Goal: Task Accomplishment & Management: Manage account settings

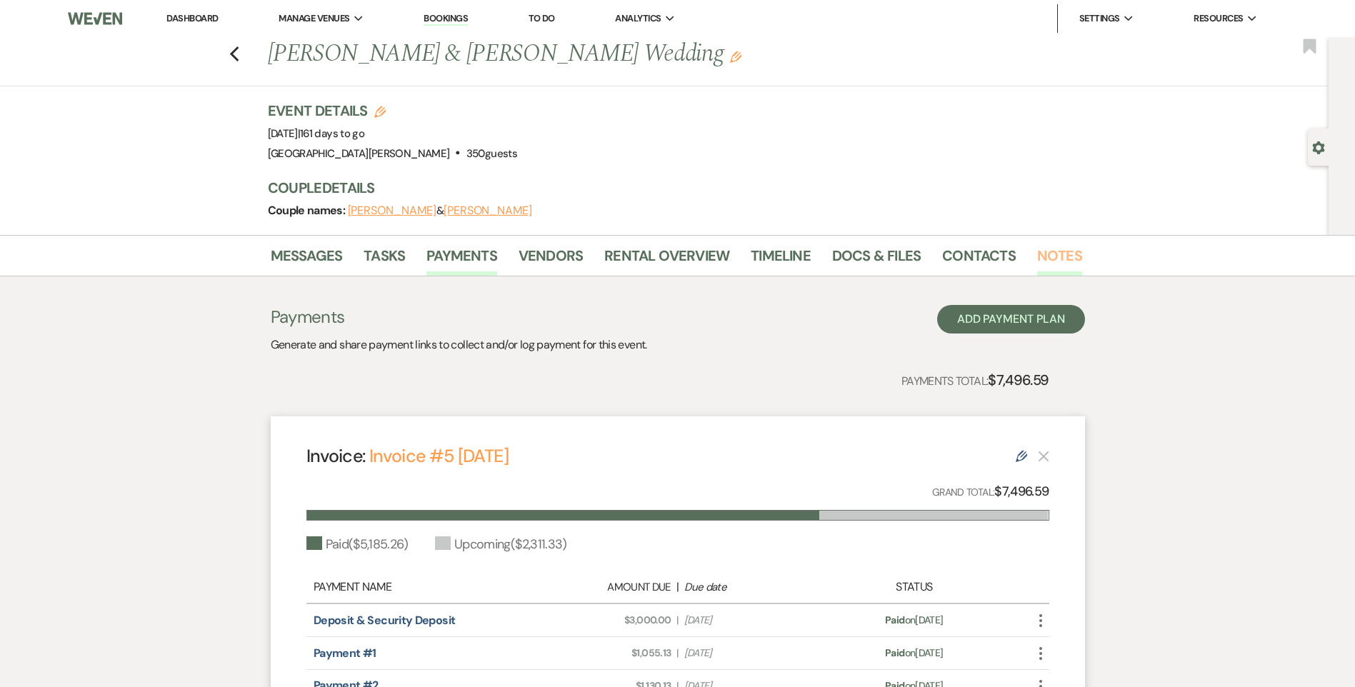
click at [1067, 252] on link "Notes" at bounding box center [1059, 259] width 45 height 31
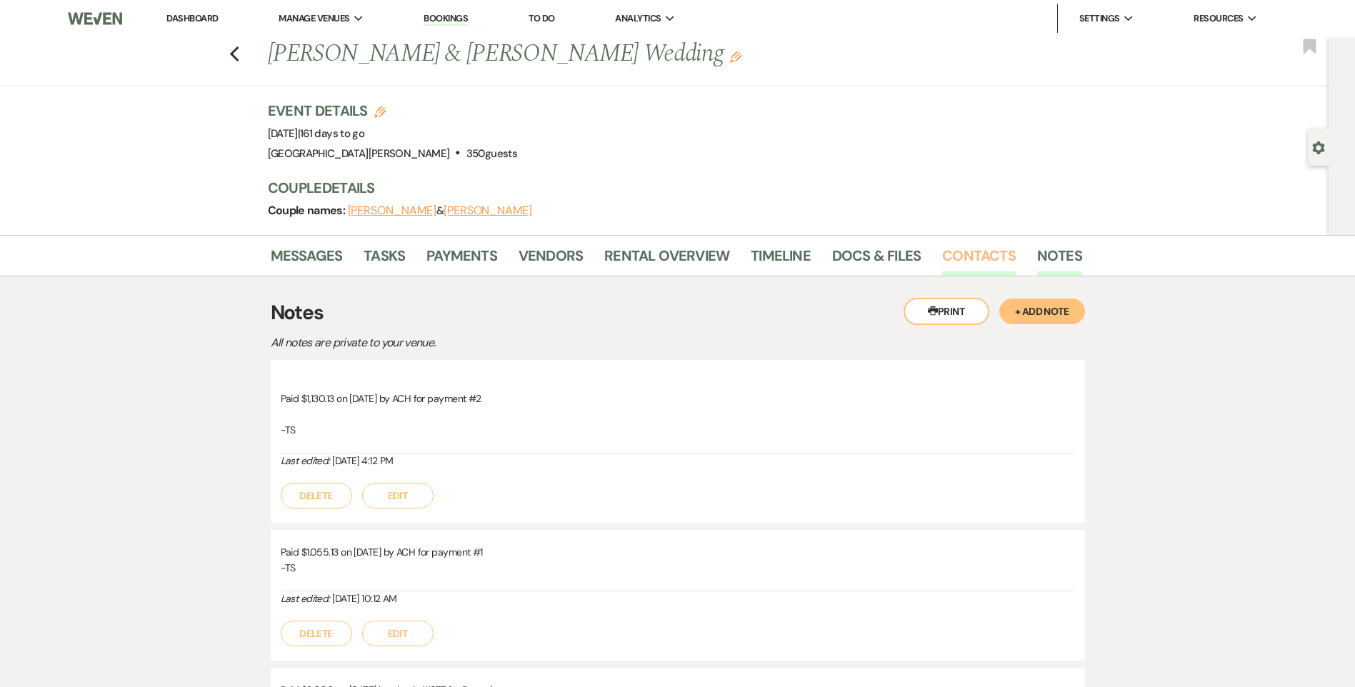
click at [957, 256] on link "Contacts" at bounding box center [979, 259] width 74 height 31
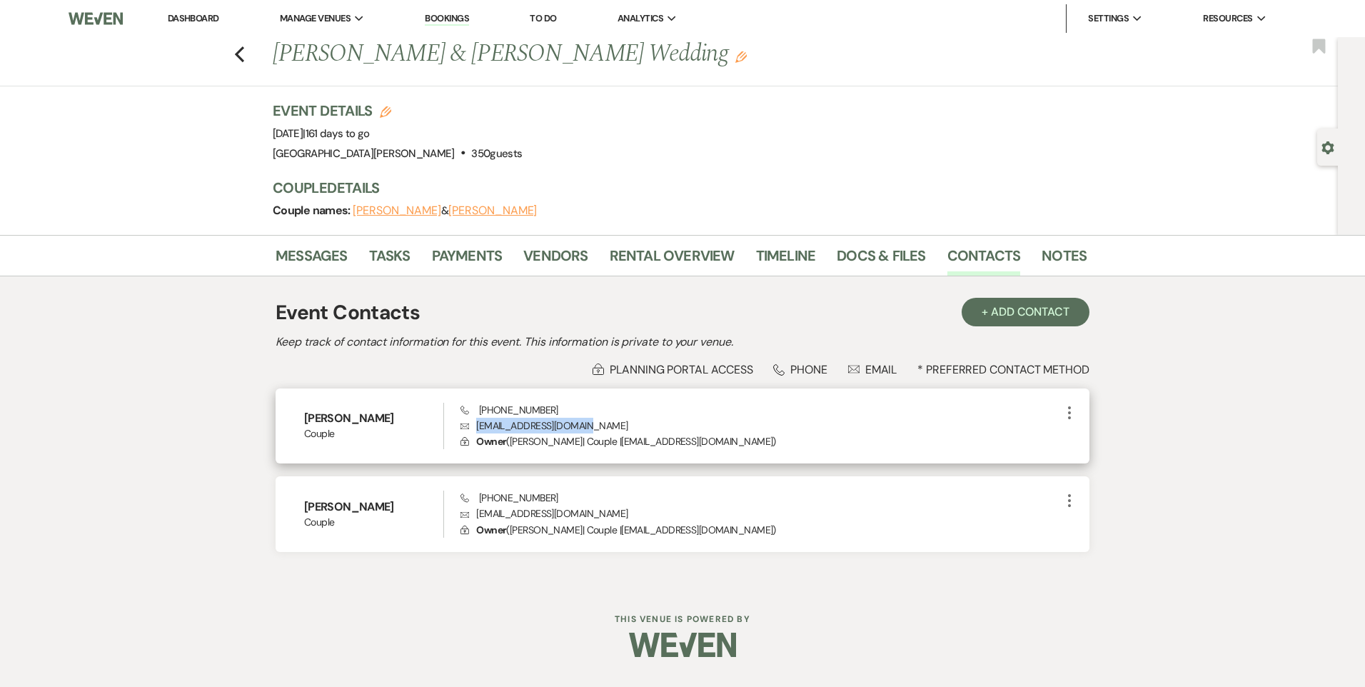
drag, startPoint x: 603, startPoint y: 423, endPoint x: 474, endPoint y: 426, distance: 129.3
click at [474, 426] on p "Envelope [EMAIL_ADDRESS][DOMAIN_NAME]" at bounding box center [761, 426] width 601 height 16
copy p "[EMAIL_ADDRESS][DOMAIN_NAME]"
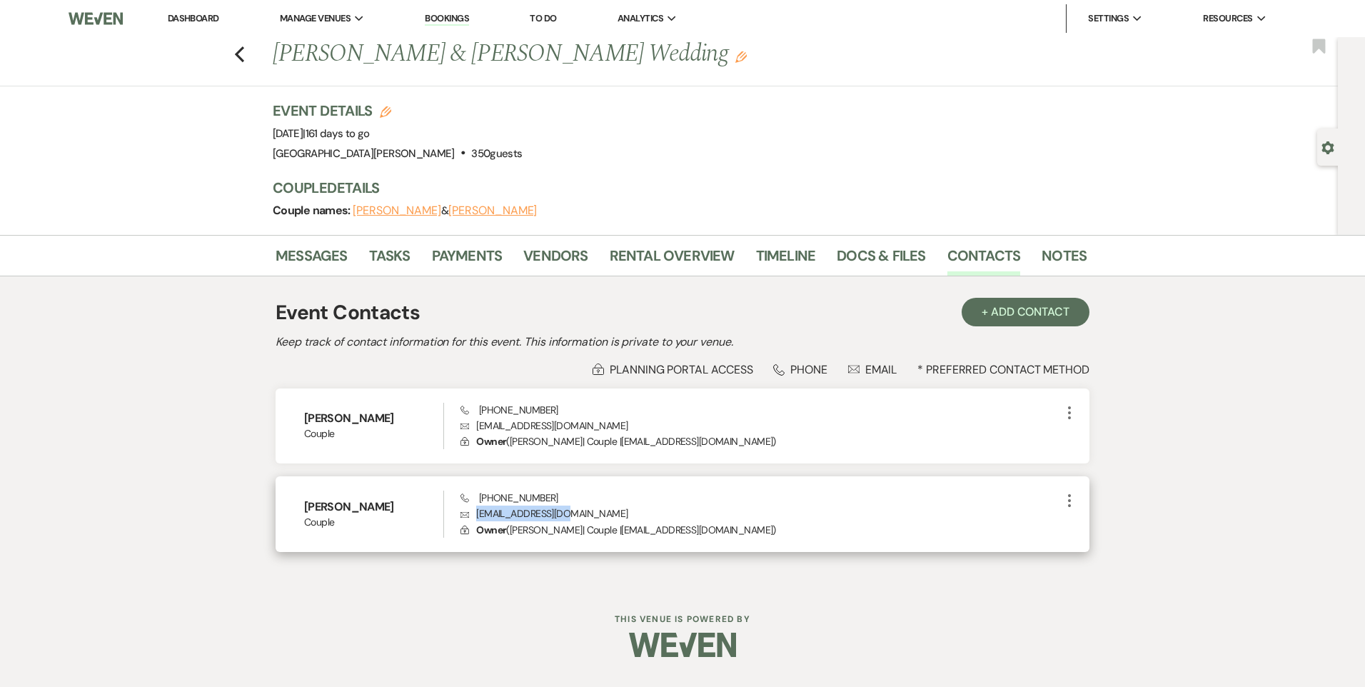
drag, startPoint x: 570, startPoint y: 516, endPoint x: 478, endPoint y: 516, distance: 92.1
click at [478, 516] on p "Envelope [EMAIL_ADDRESS][DOMAIN_NAME]" at bounding box center [761, 514] width 601 height 16
copy p "[EMAIL_ADDRESS][DOMAIN_NAME]"
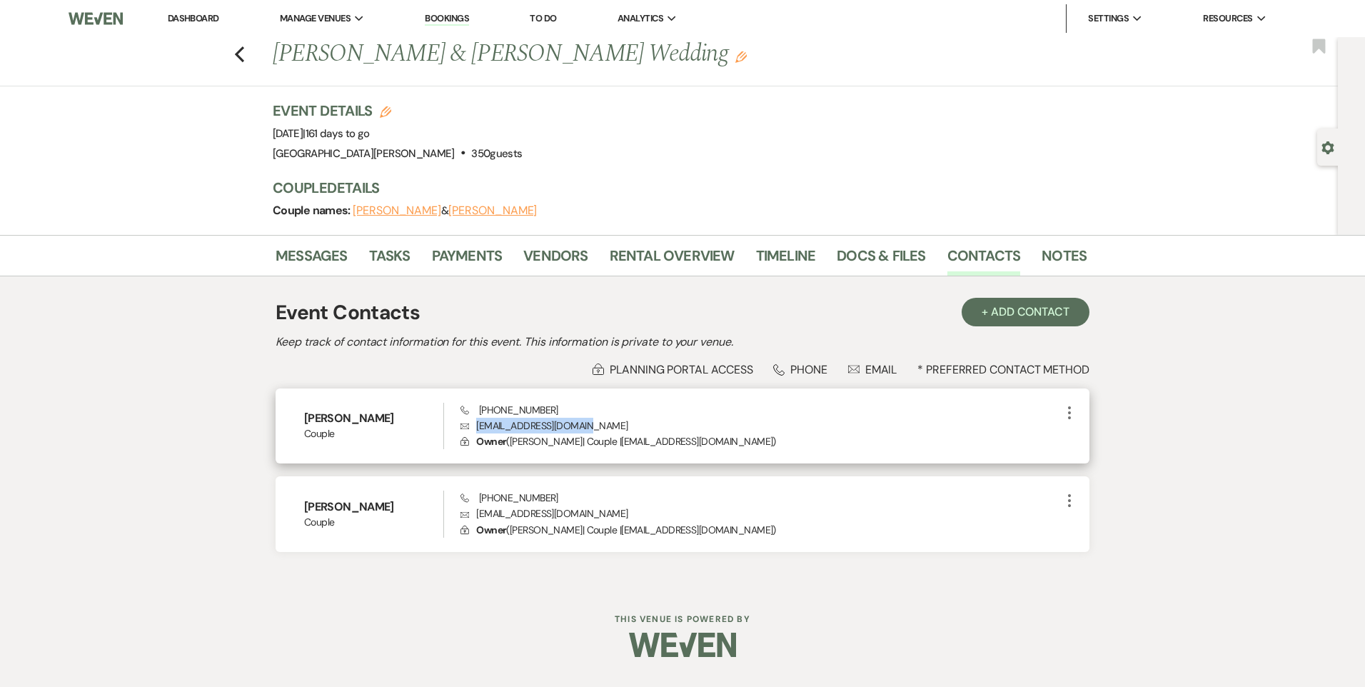
drag, startPoint x: 590, startPoint y: 427, endPoint x: 476, endPoint y: 424, distance: 114.3
click at [476, 424] on p "Envelope [EMAIL_ADDRESS][DOMAIN_NAME]" at bounding box center [761, 426] width 601 height 16
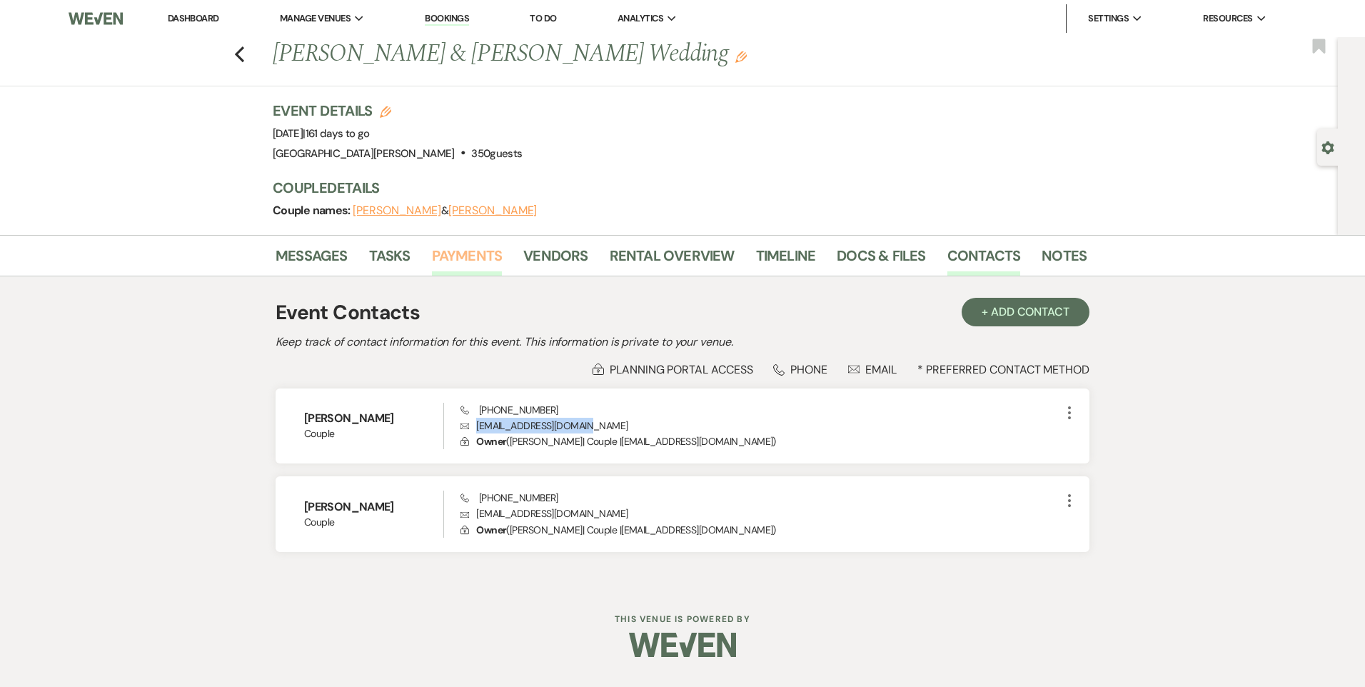
click at [463, 250] on link "Payments" at bounding box center [467, 259] width 71 height 31
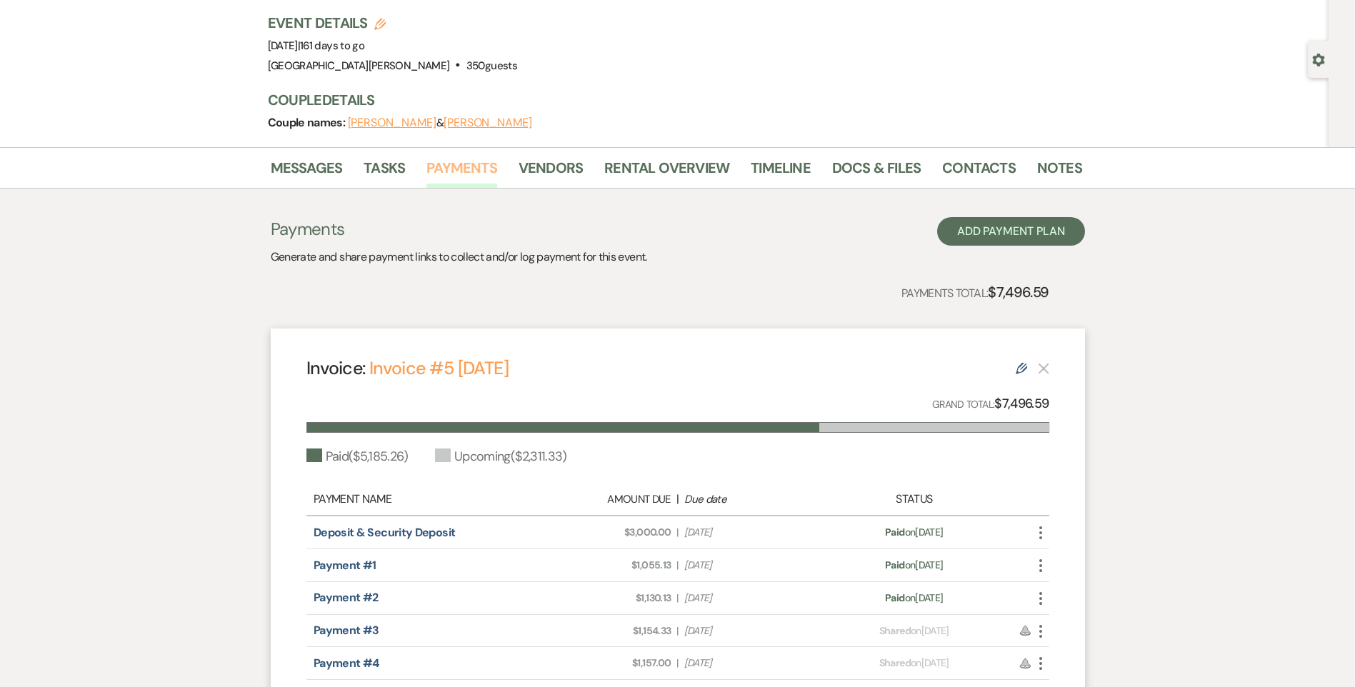
scroll to position [214, 0]
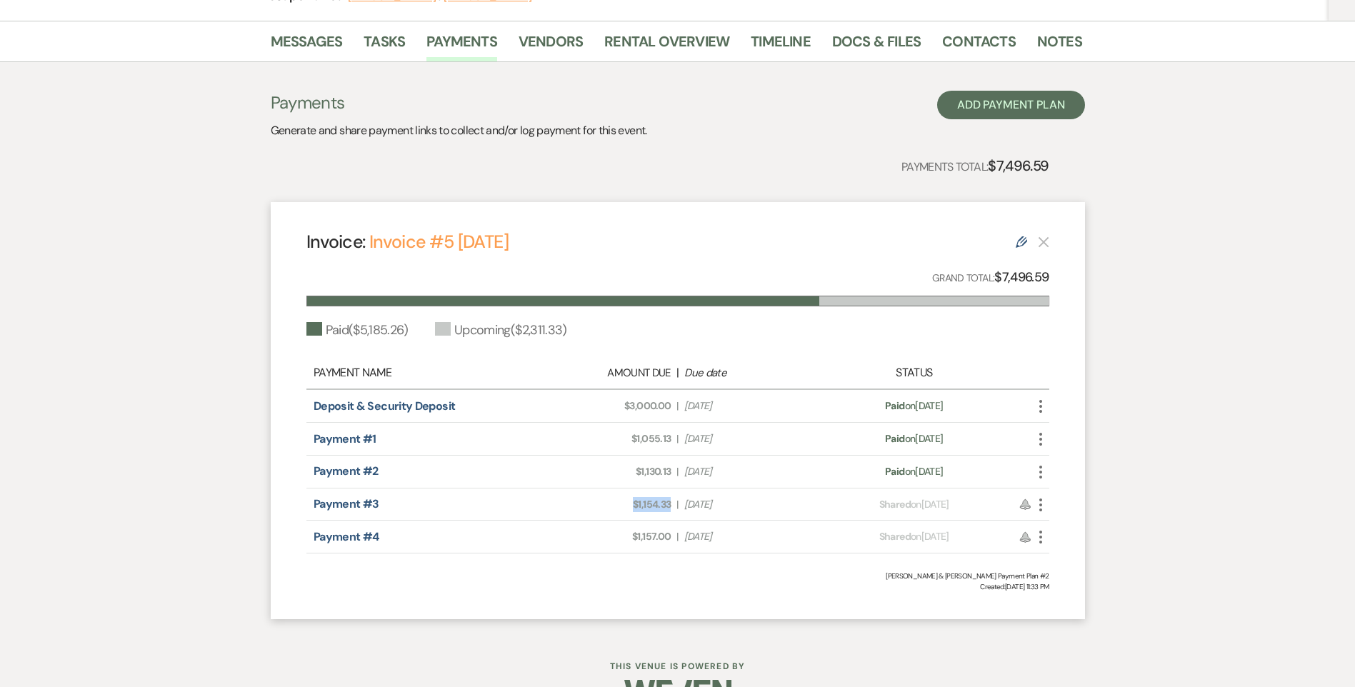
drag, startPoint x: 674, startPoint y: 504, endPoint x: 627, endPoint y: 510, distance: 47.5
click at [627, 510] on div "Amount Due: $1,154.33 | Due Date [DATE]" at bounding box center [677, 504] width 291 height 15
copy span "$1,154.33"
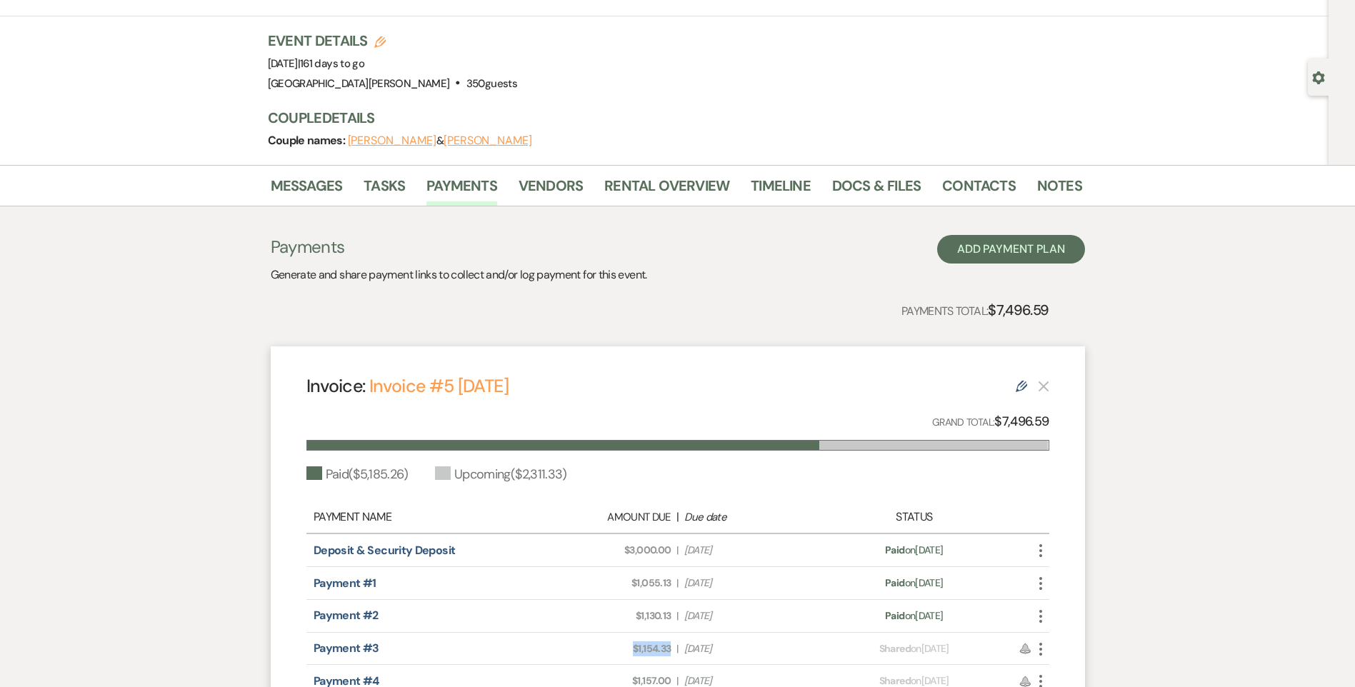
scroll to position [0, 0]
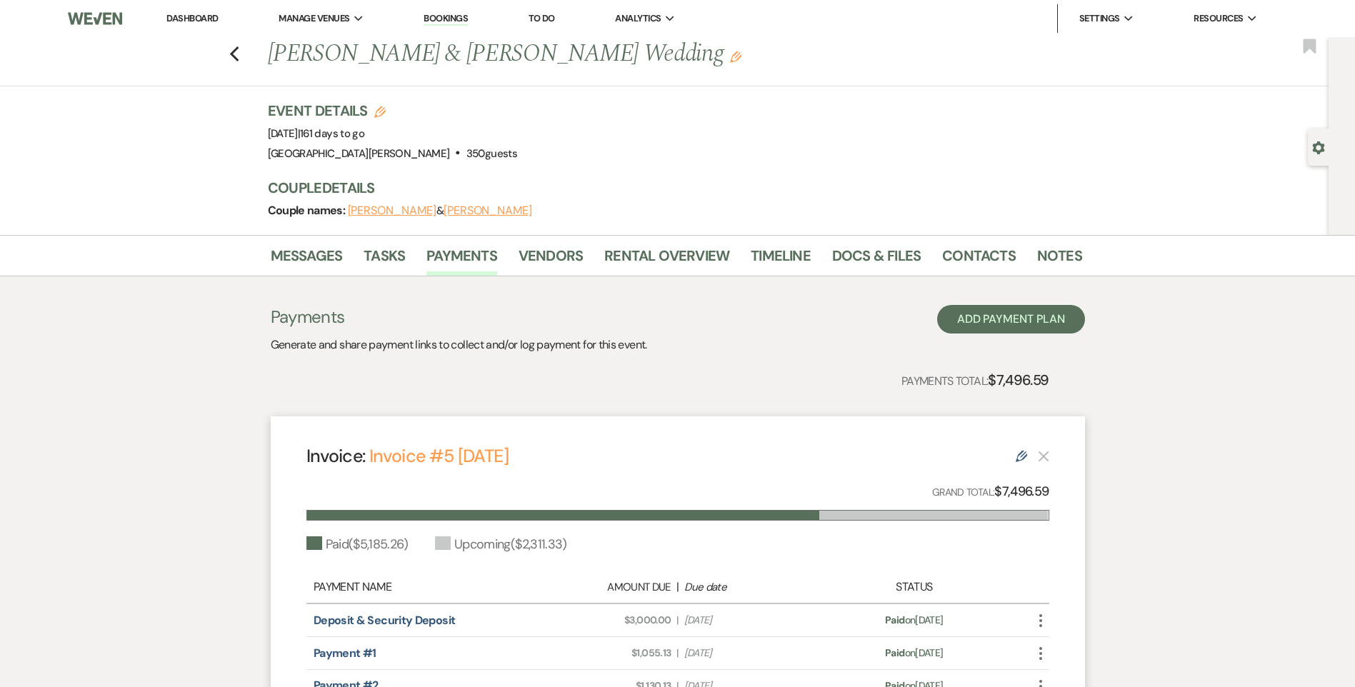
click at [196, 32] on li "Dashboard" at bounding box center [192, 18] width 66 height 29
click at [196, 23] on link "Dashboard" at bounding box center [191, 18] width 51 height 12
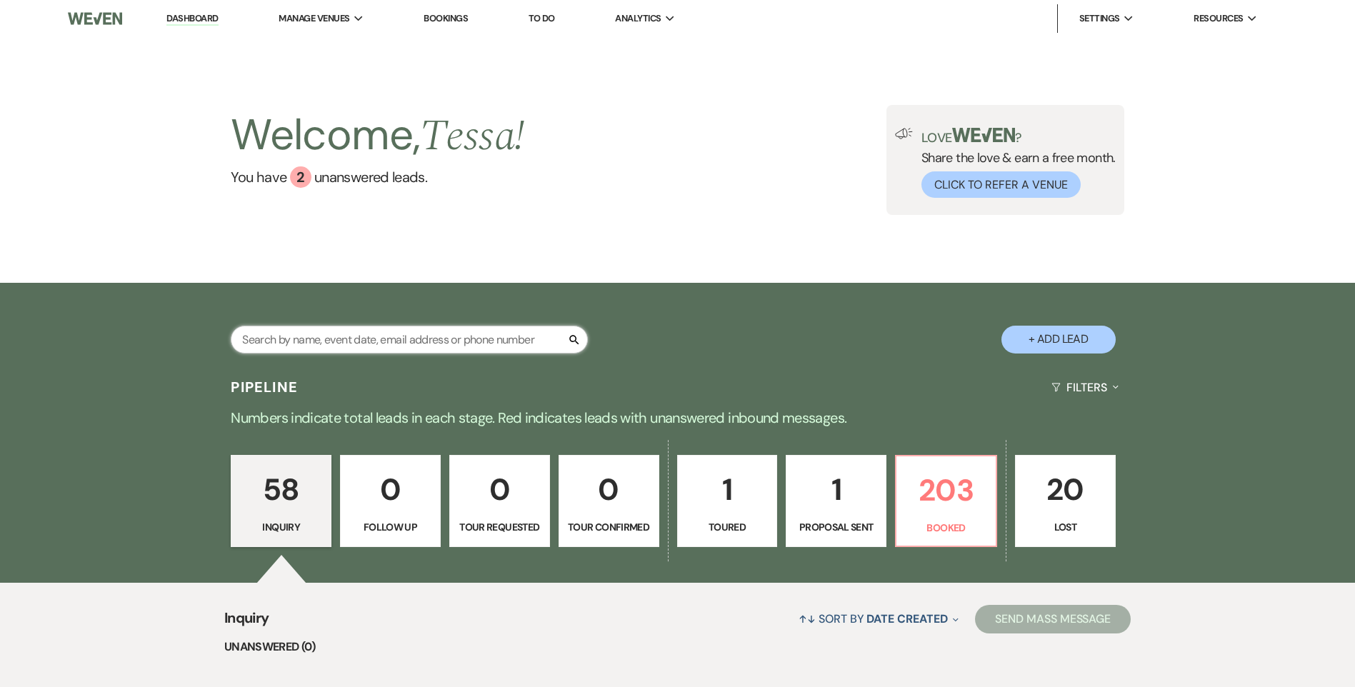
drag, startPoint x: 480, startPoint y: 338, endPoint x: 503, endPoint y: 332, distance: 24.4
click at [480, 338] on input "text" at bounding box center [409, 340] width 357 height 28
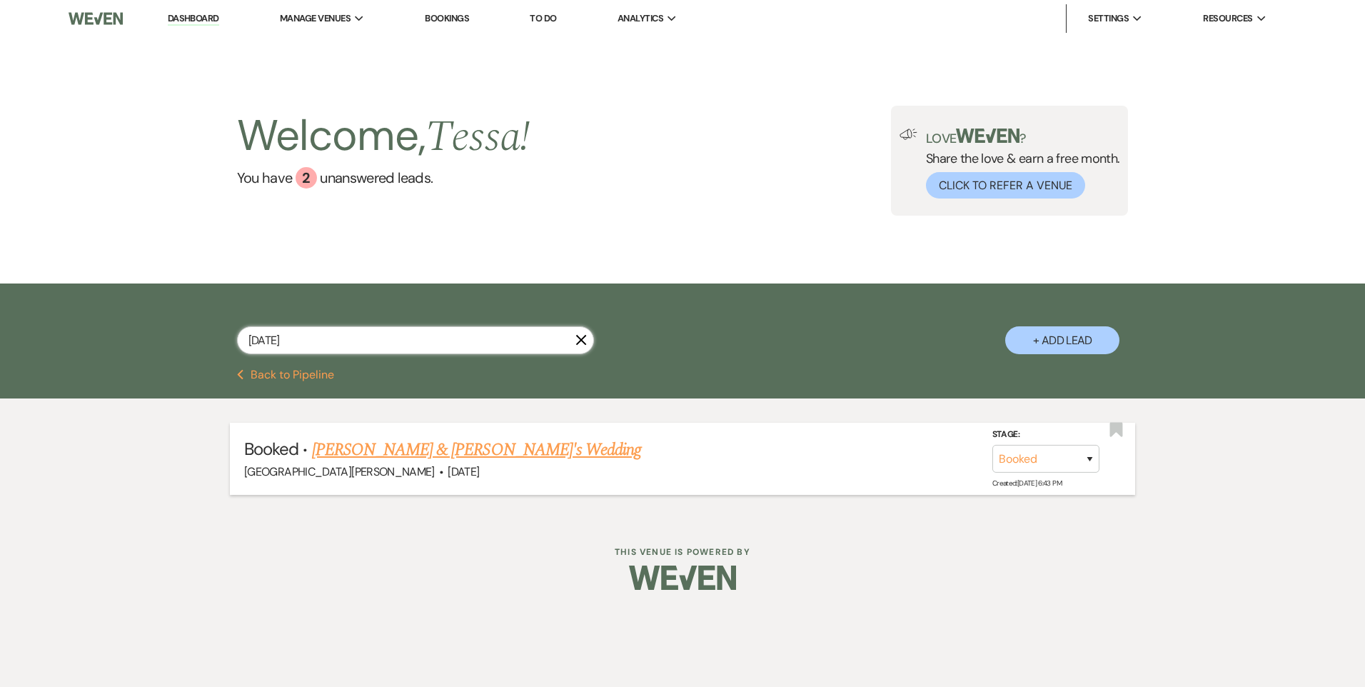
type input "[DATE]"
click at [491, 448] on link "[PERSON_NAME] & [PERSON_NAME]'s Wedding" at bounding box center [477, 450] width 330 height 26
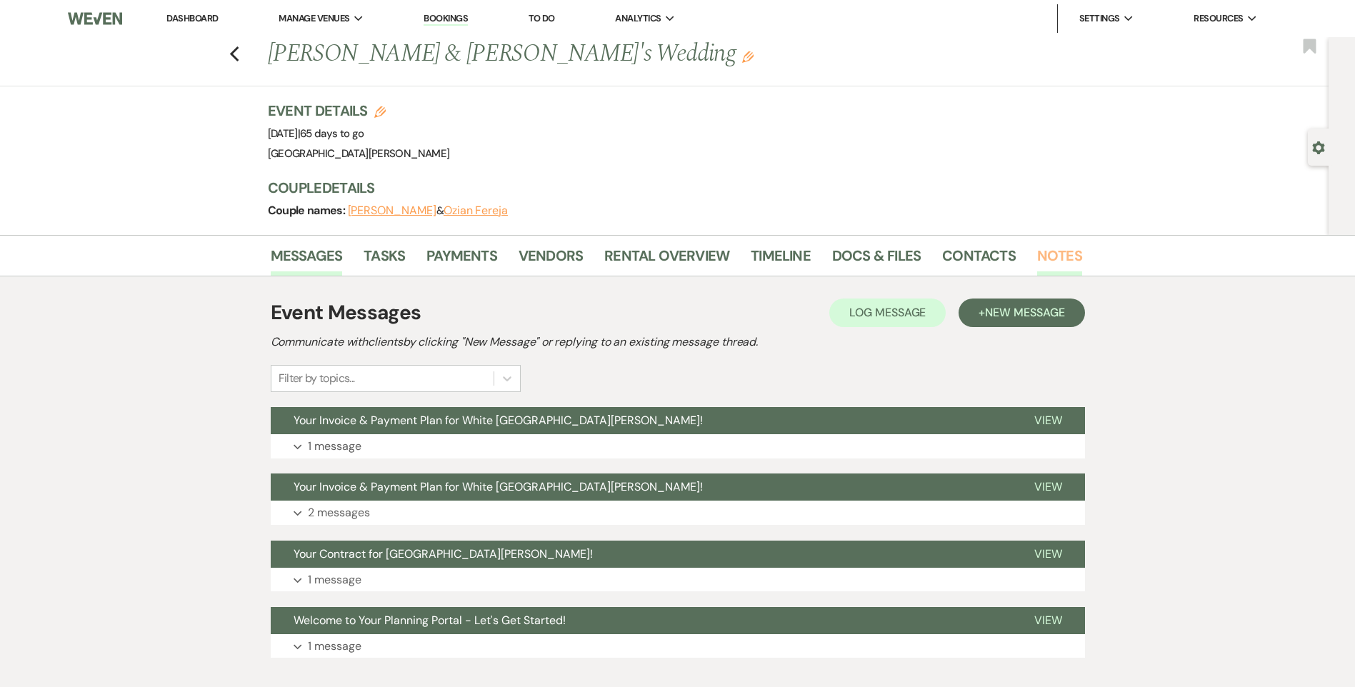
click at [1063, 254] on link "Notes" at bounding box center [1059, 259] width 45 height 31
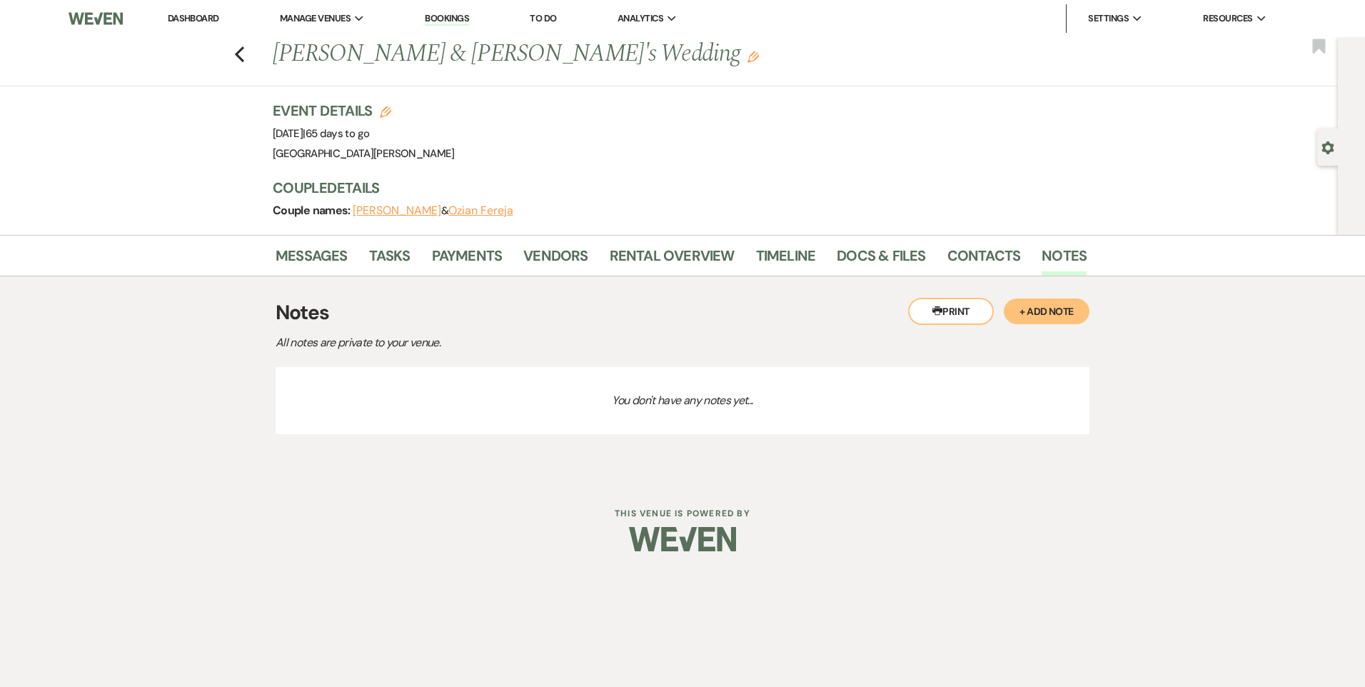
click at [1045, 305] on button "+ Add Note" at bounding box center [1047, 311] width 86 height 26
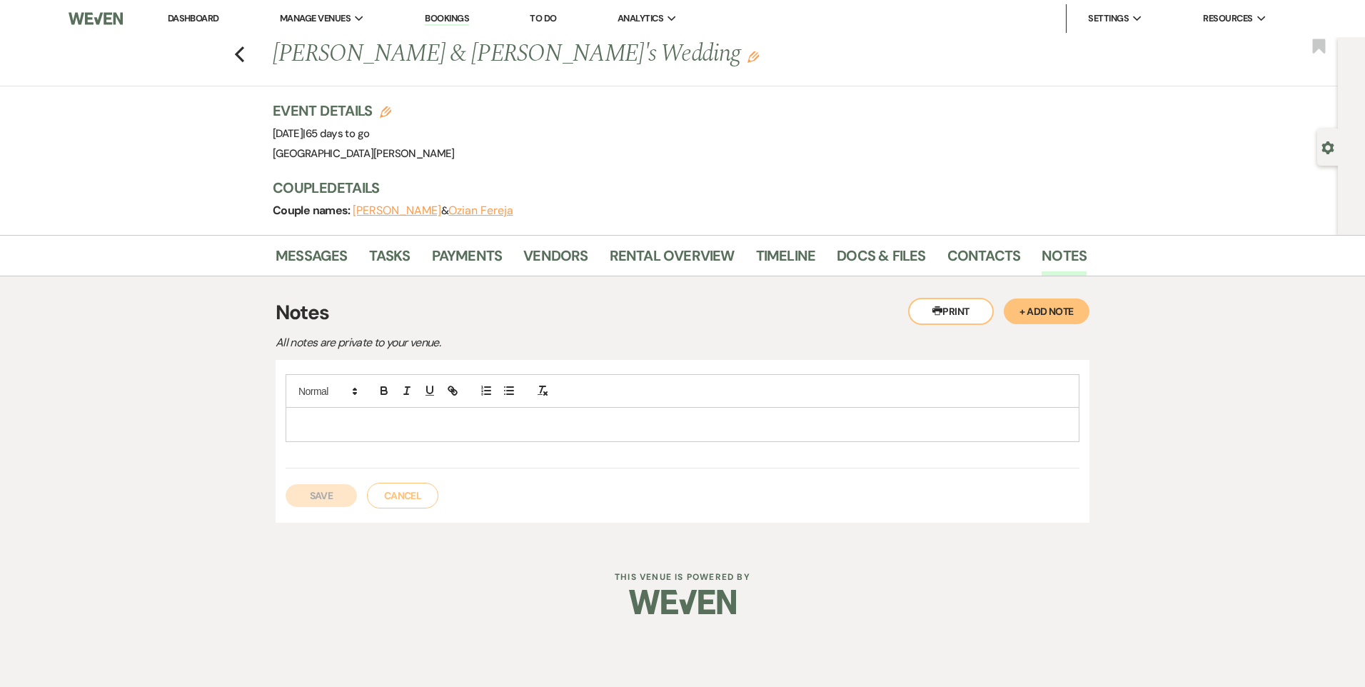
click at [900, 421] on p at bounding box center [682, 424] width 771 height 16
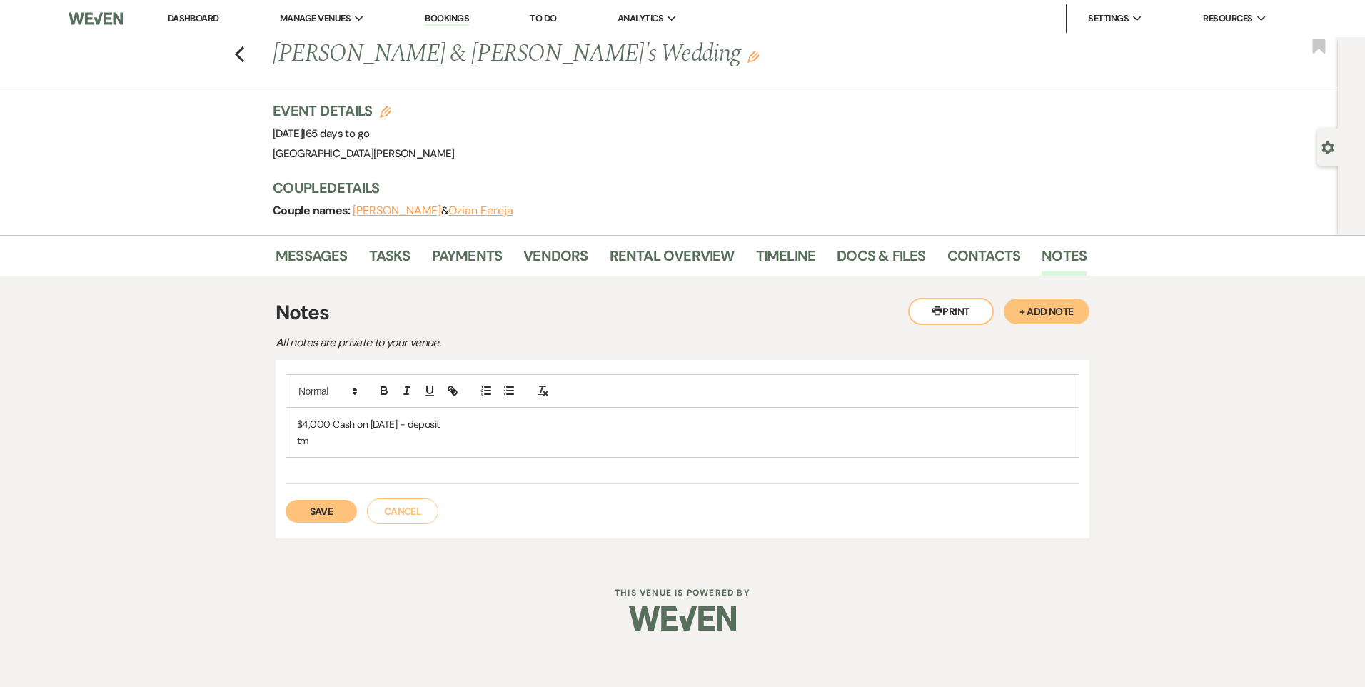
click at [316, 515] on button "Save" at bounding box center [321, 511] width 71 height 23
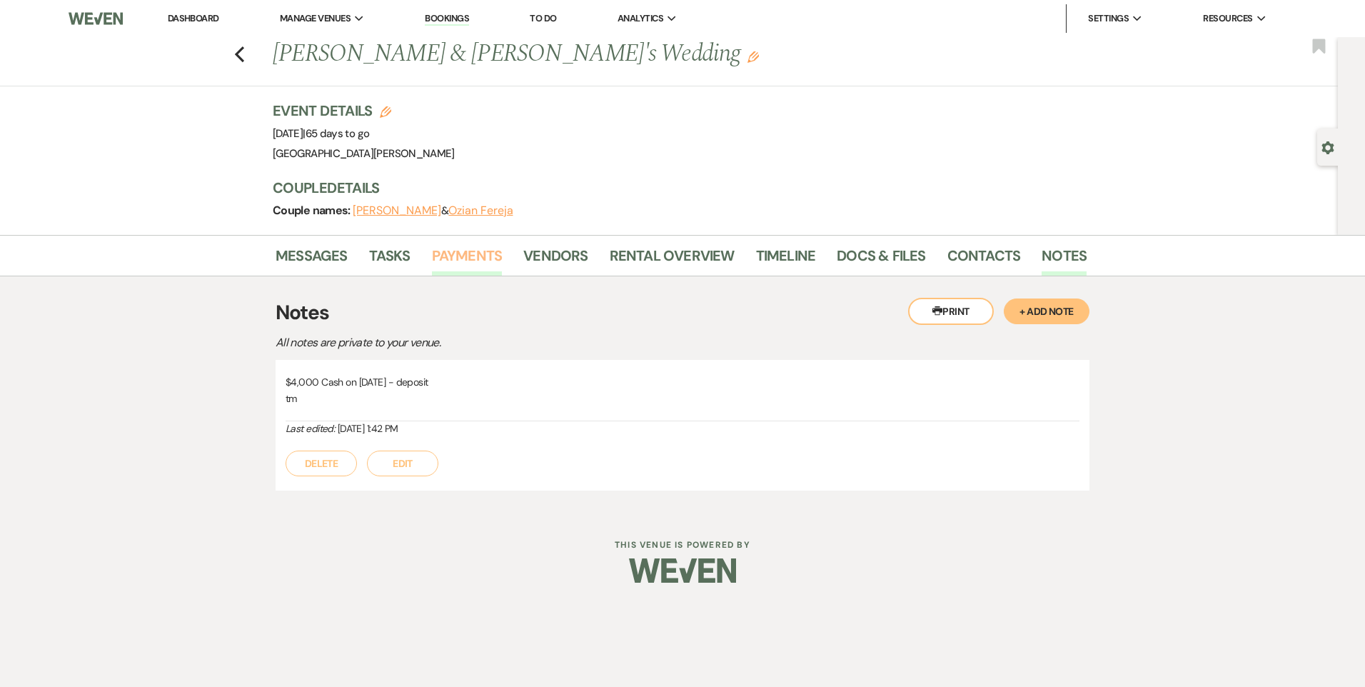
click at [475, 262] on link "Payments" at bounding box center [467, 259] width 71 height 31
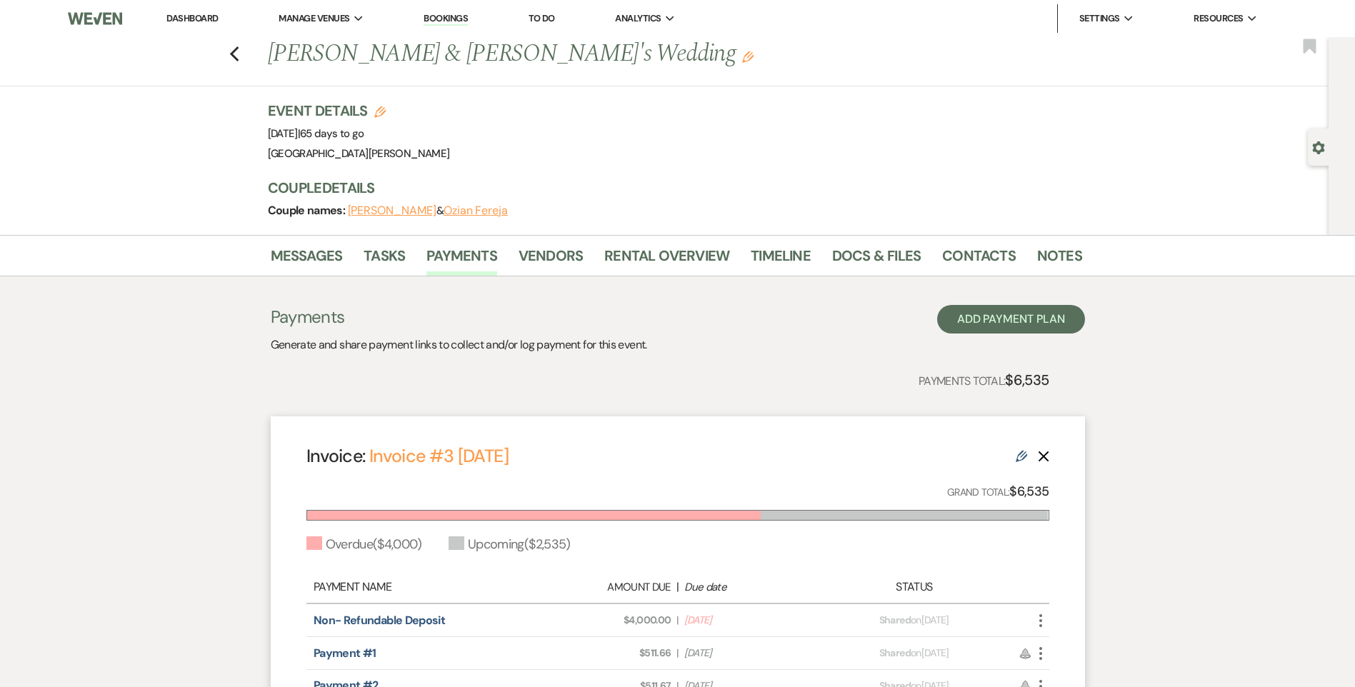
click at [192, 14] on link "Dashboard" at bounding box center [191, 18] width 51 height 12
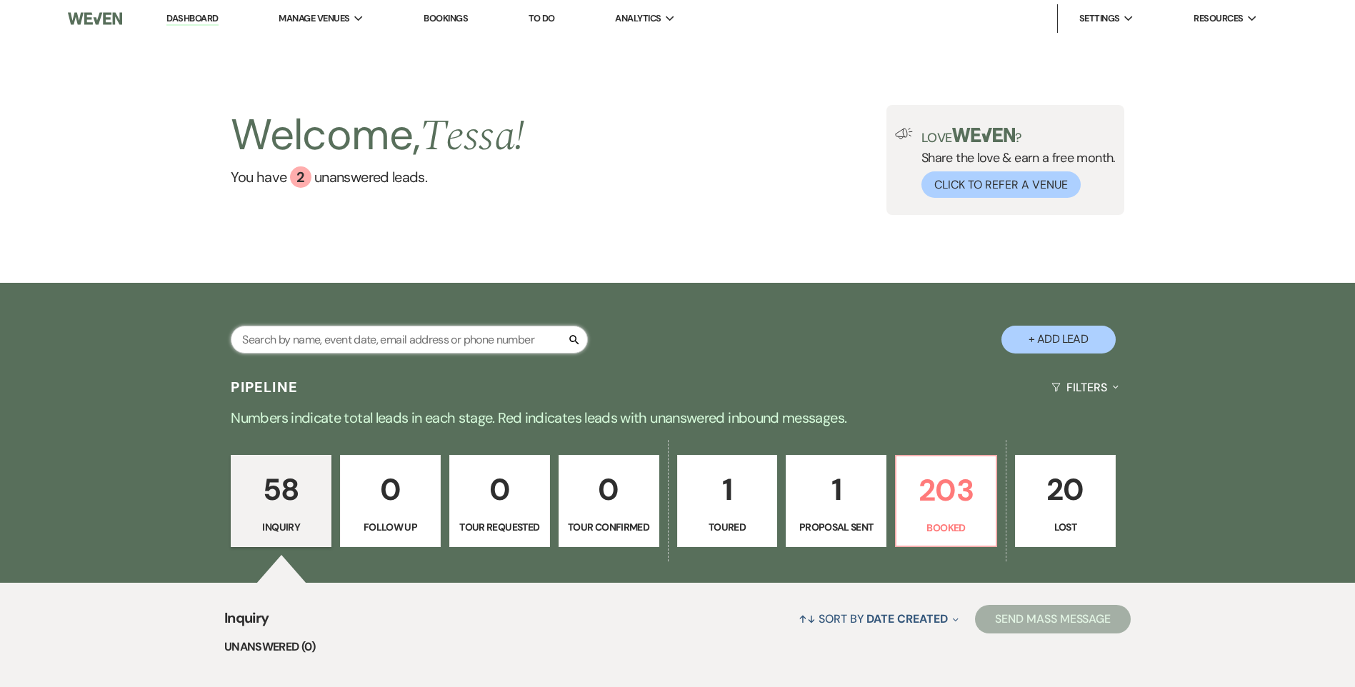
click at [431, 343] on input "text" at bounding box center [409, 340] width 357 height 28
click at [422, 338] on input "text" at bounding box center [409, 340] width 357 height 28
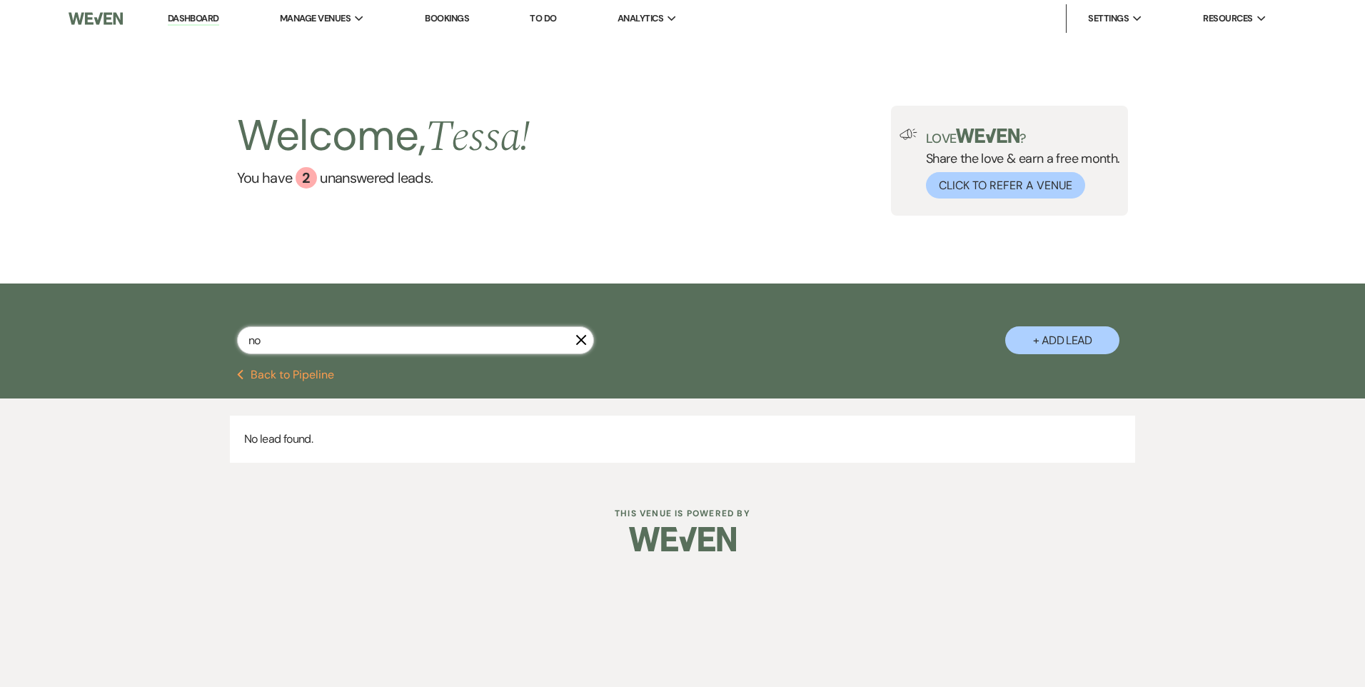
type input "n"
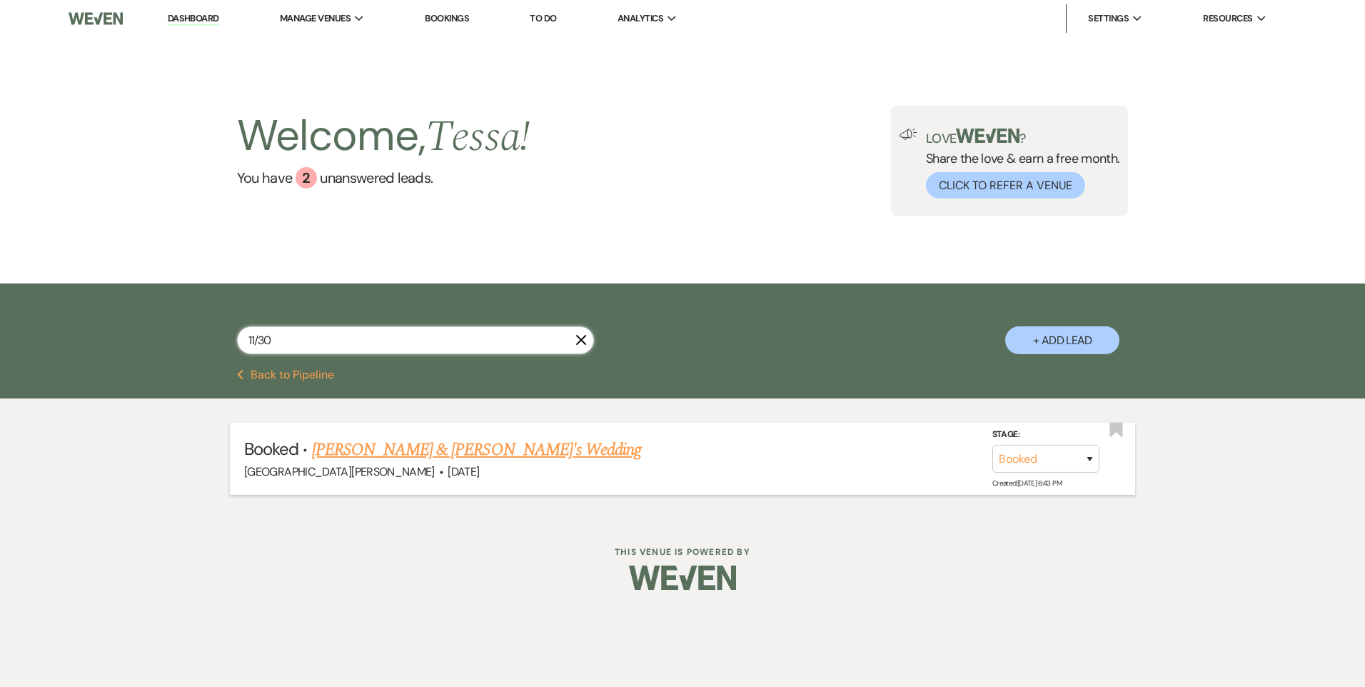
type input "11/30"
click at [490, 457] on link "[PERSON_NAME] & [PERSON_NAME]'s Wedding" at bounding box center [477, 450] width 330 height 26
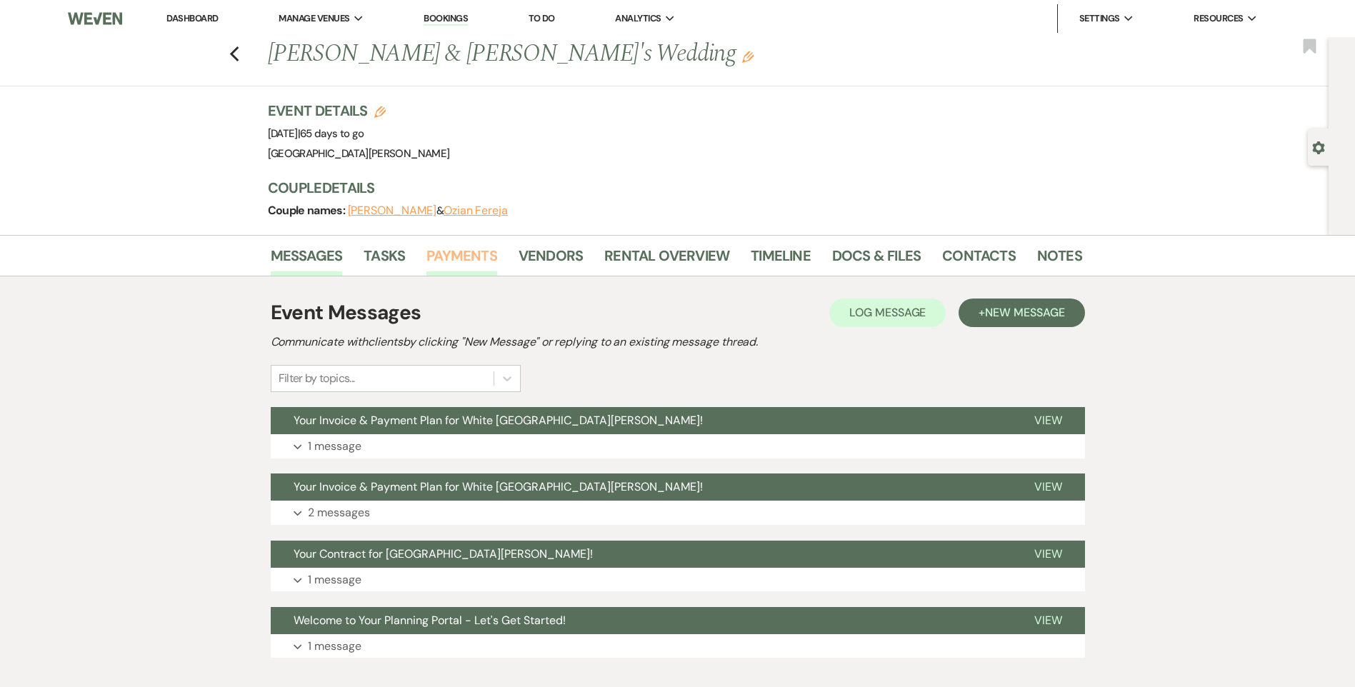
click at [468, 256] on link "Payments" at bounding box center [461, 259] width 71 height 31
